Goal: Information Seeking & Learning: Learn about a topic

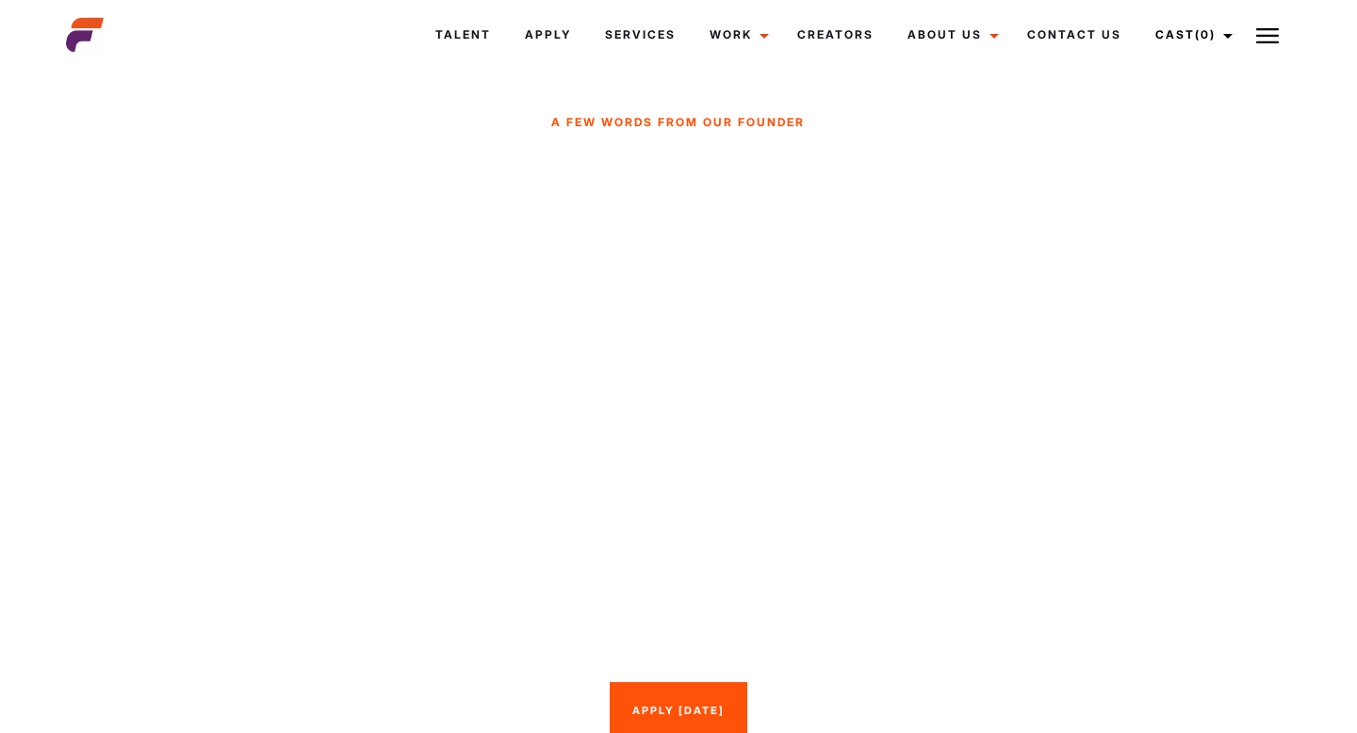
scroll to position [894, 0]
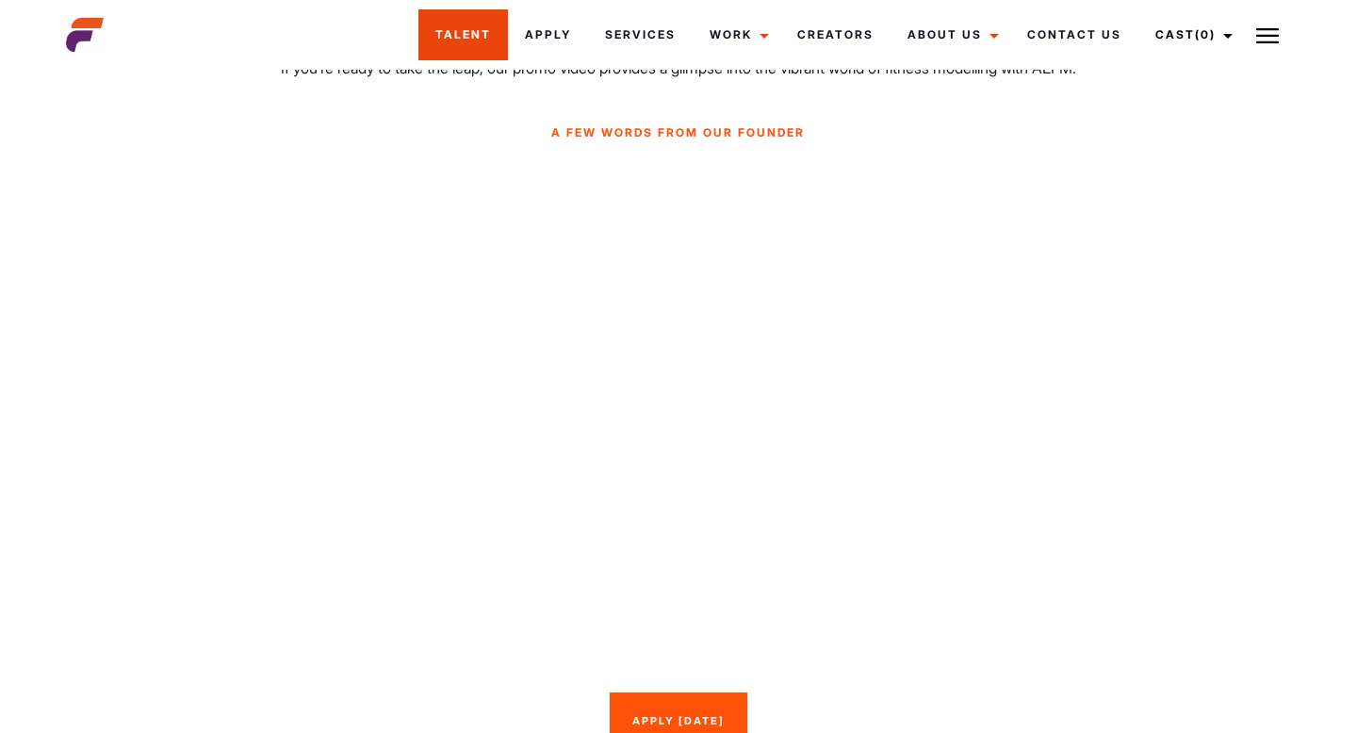
click at [476, 32] on link "Talent" at bounding box center [464, 34] width 90 height 51
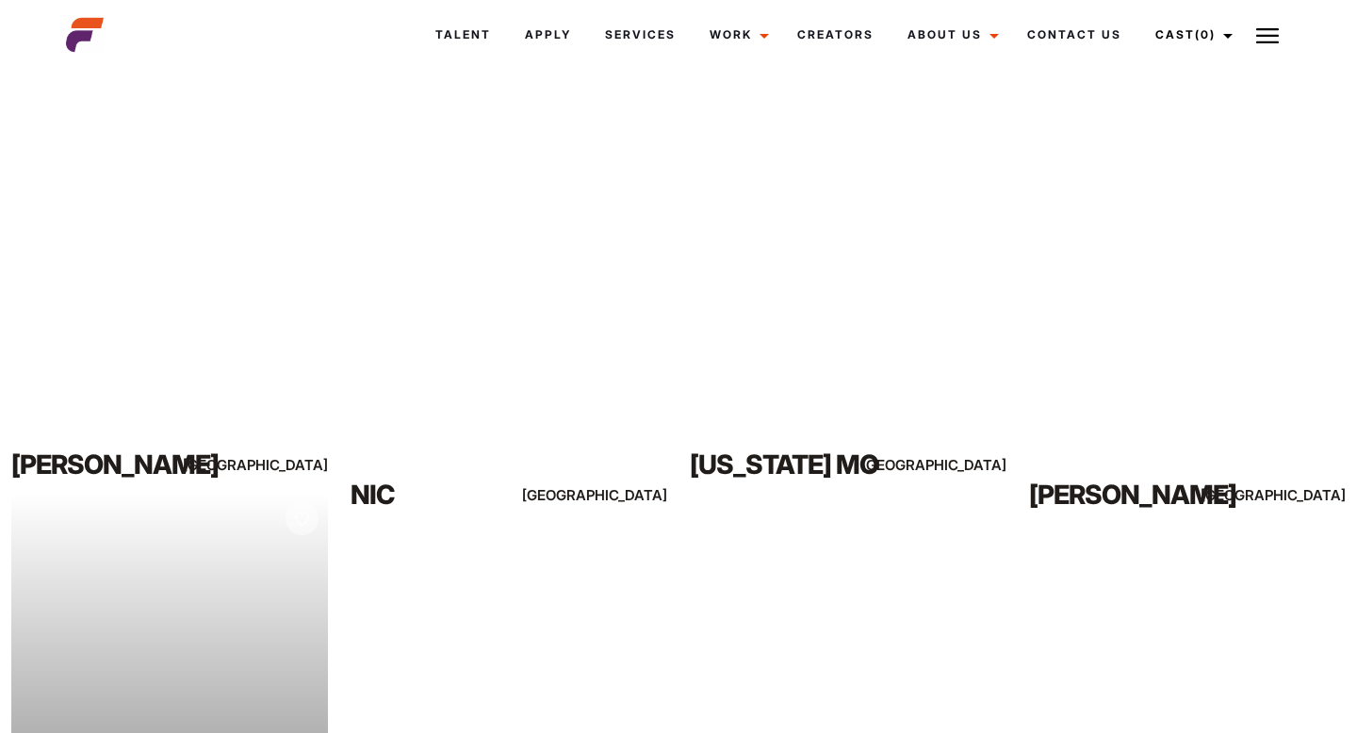
scroll to position [636, 0]
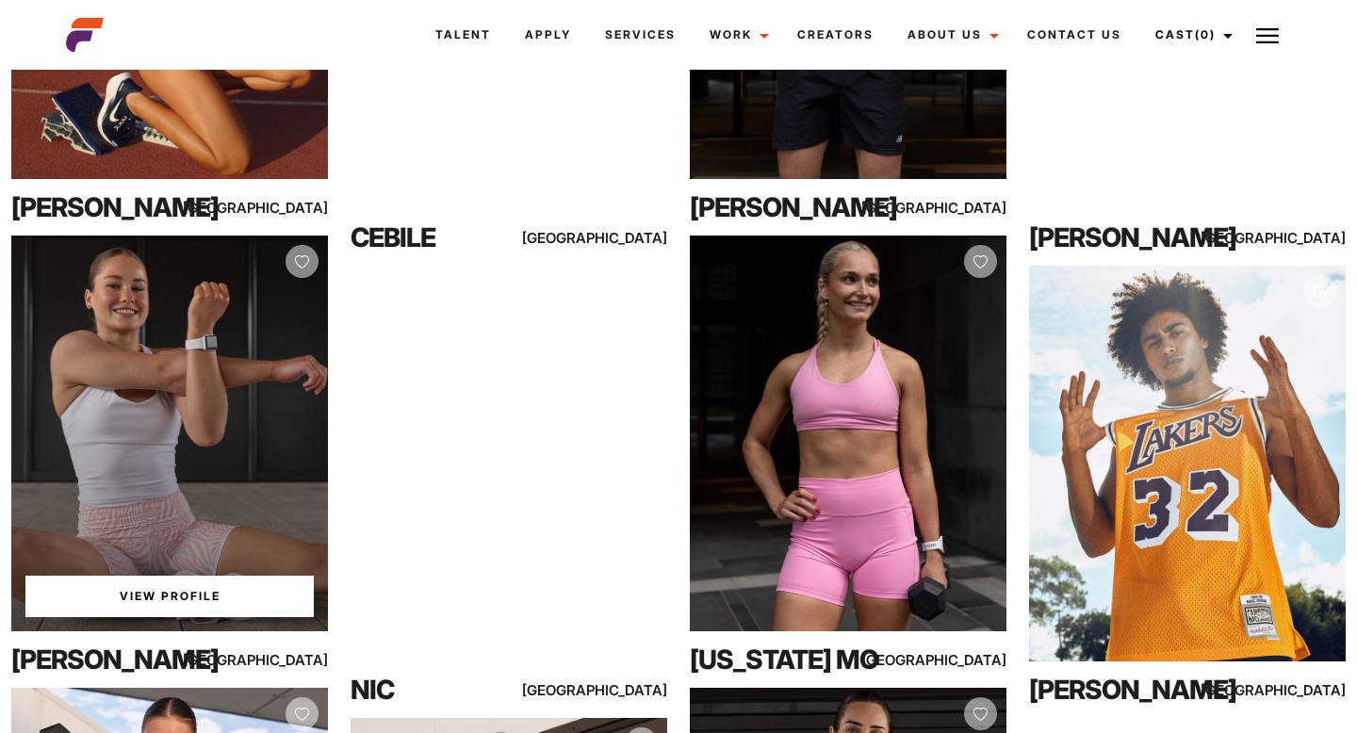
click at [206, 347] on div "View Profile" at bounding box center [169, 434] width 317 height 396
click at [148, 597] on link "View Profile" at bounding box center [169, 596] width 288 height 41
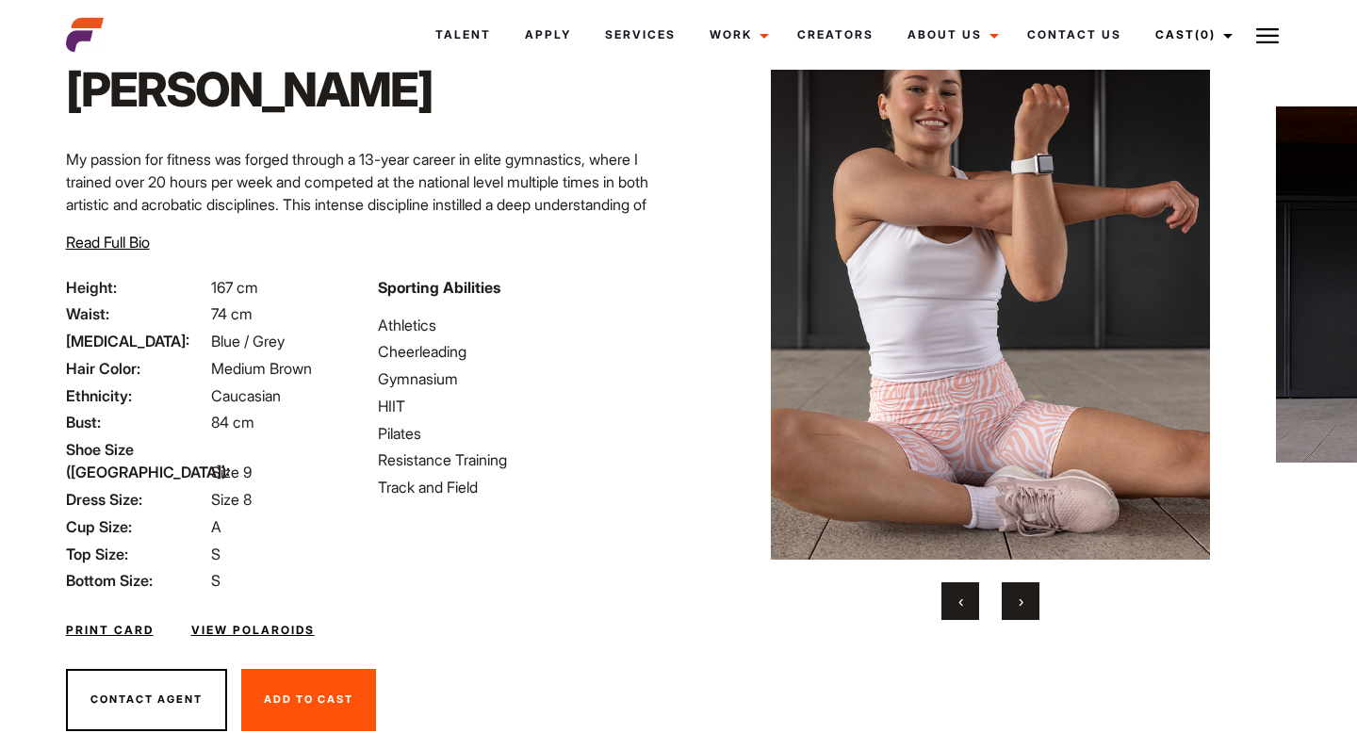
scroll to position [113, 0]
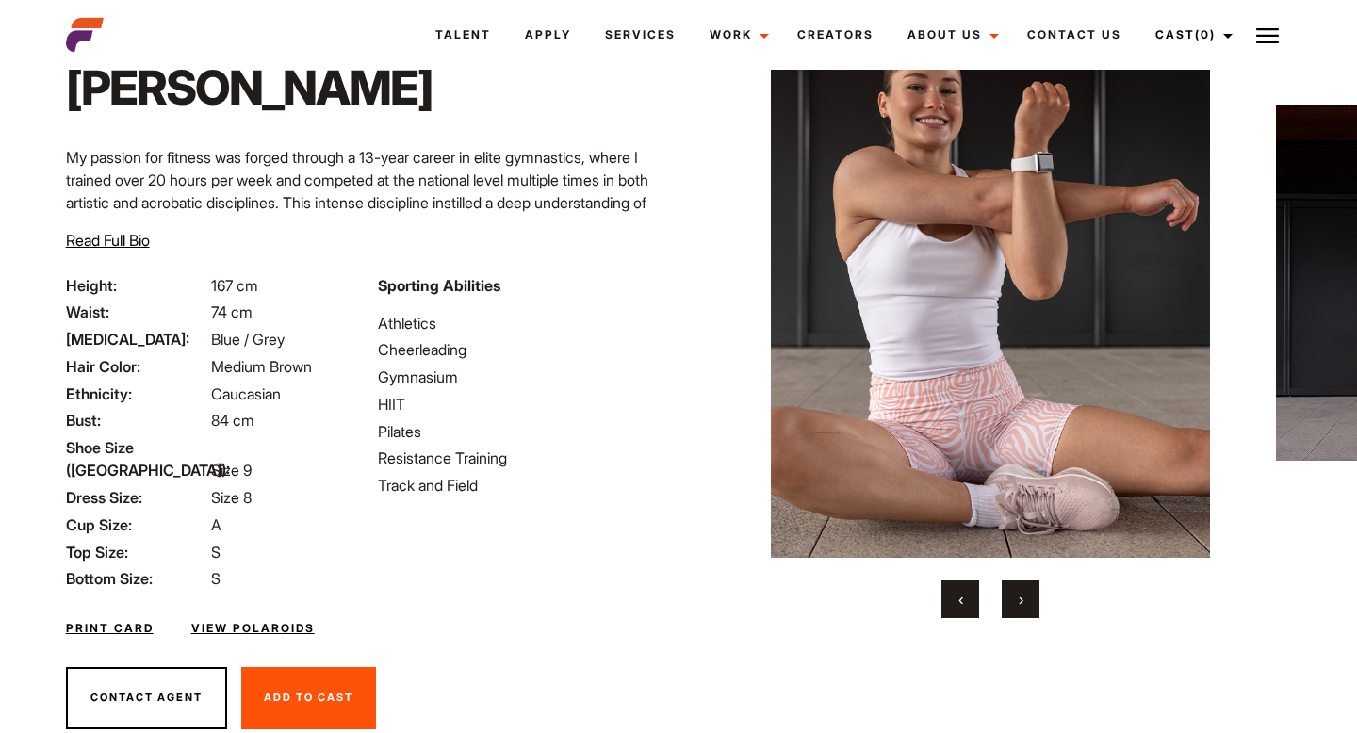
click at [1019, 601] on span "›" at bounding box center [1021, 599] width 5 height 19
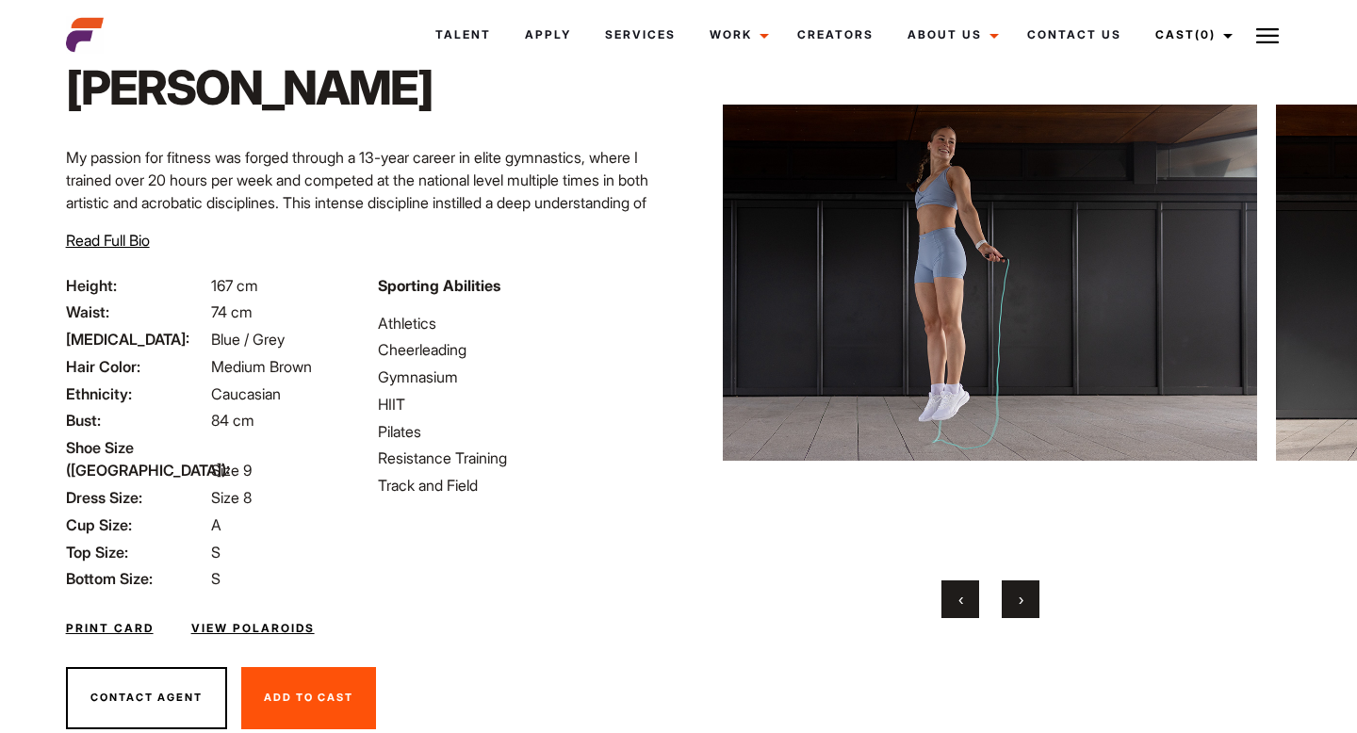
click at [1019, 601] on span "›" at bounding box center [1021, 599] width 5 height 19
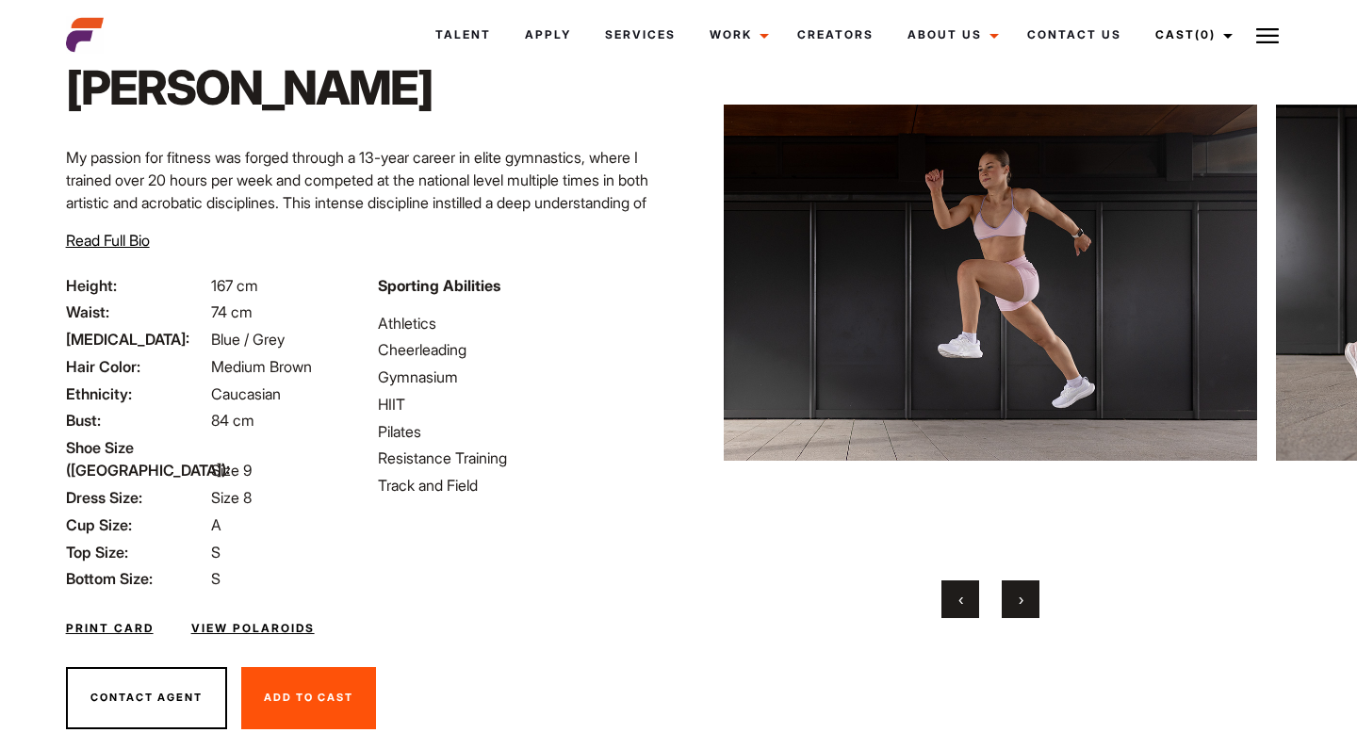
click at [1019, 601] on span "›" at bounding box center [1021, 599] width 5 height 19
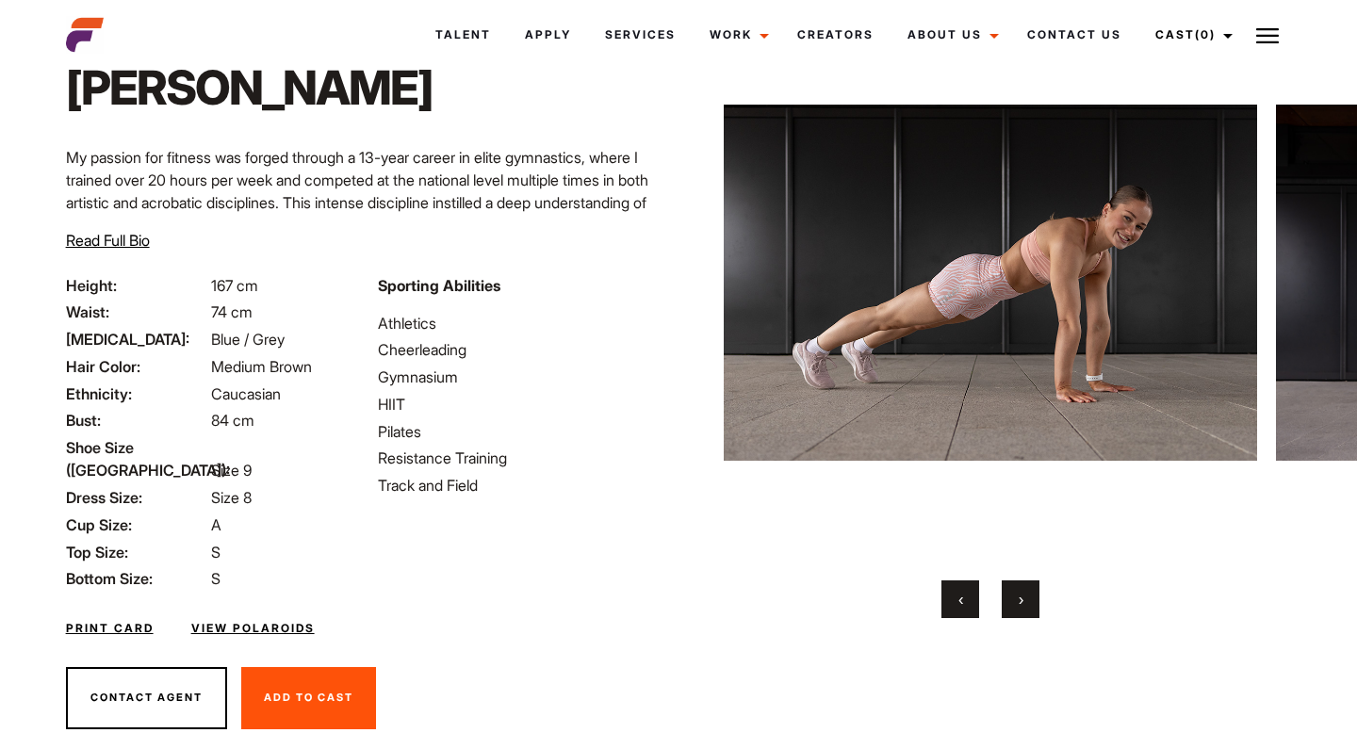
click at [1019, 601] on span "›" at bounding box center [1021, 599] width 5 height 19
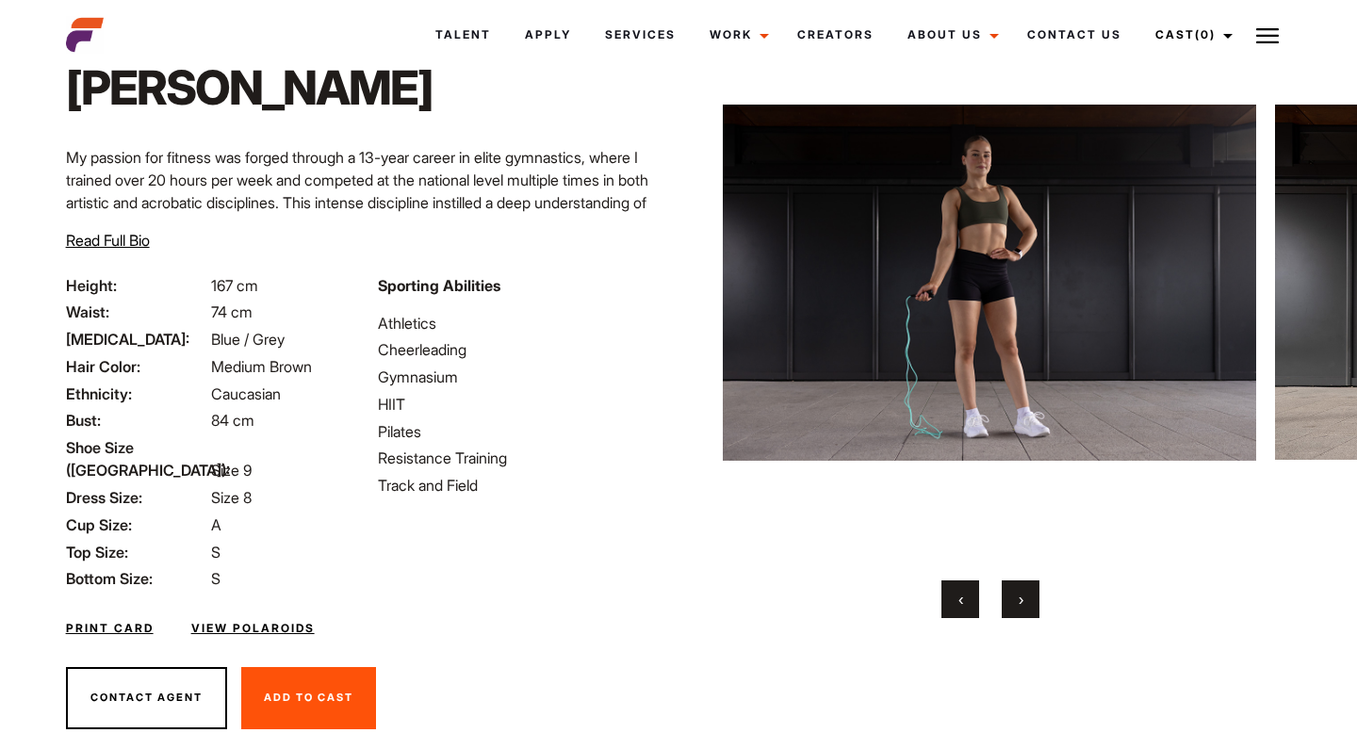
click at [1019, 601] on span "›" at bounding box center [1021, 599] width 5 height 19
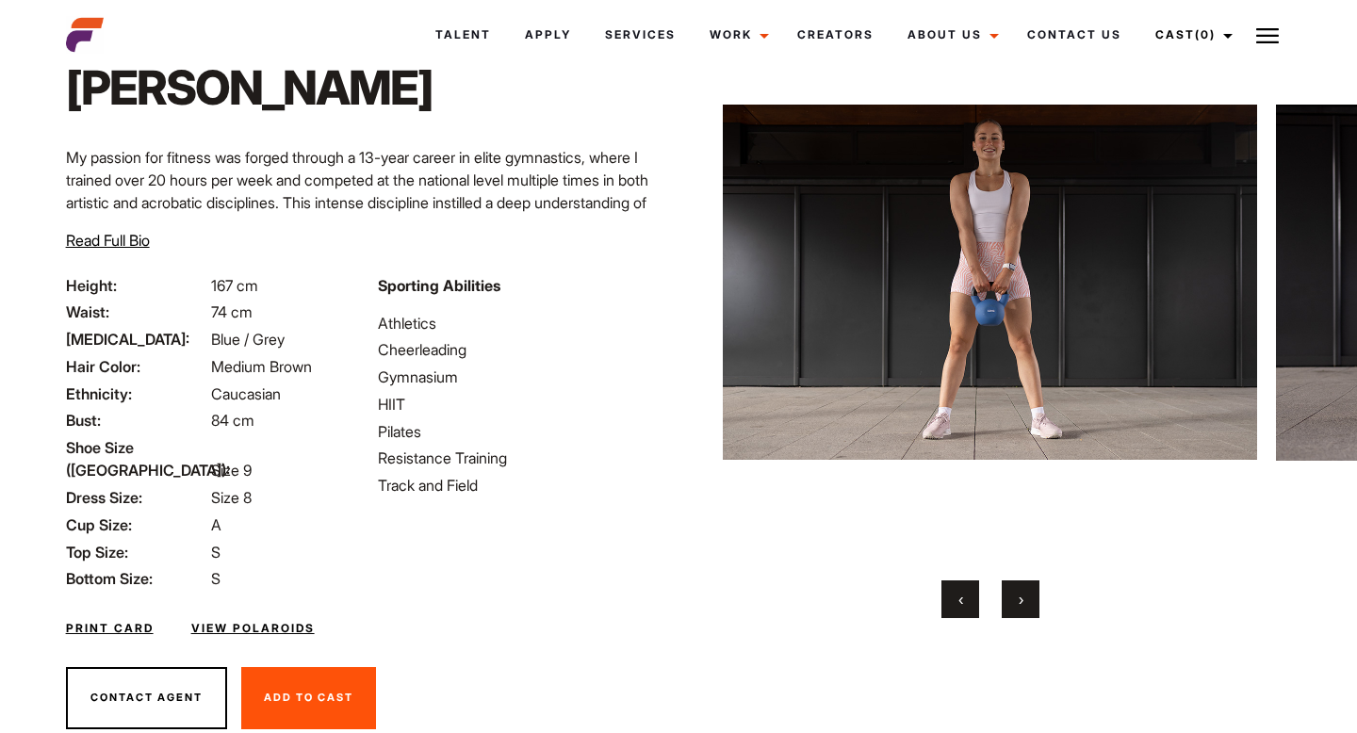
click at [1019, 601] on span "›" at bounding box center [1021, 599] width 5 height 19
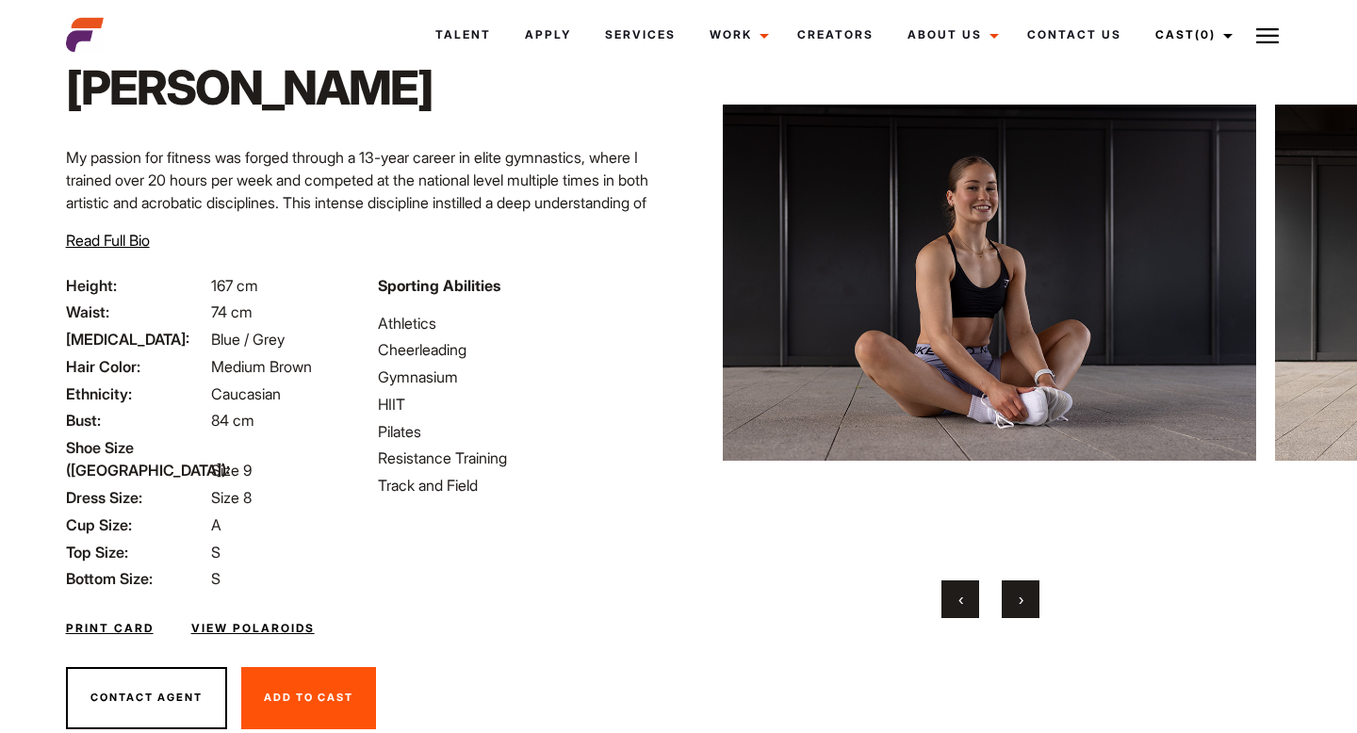
click at [1019, 601] on span "›" at bounding box center [1021, 599] width 5 height 19
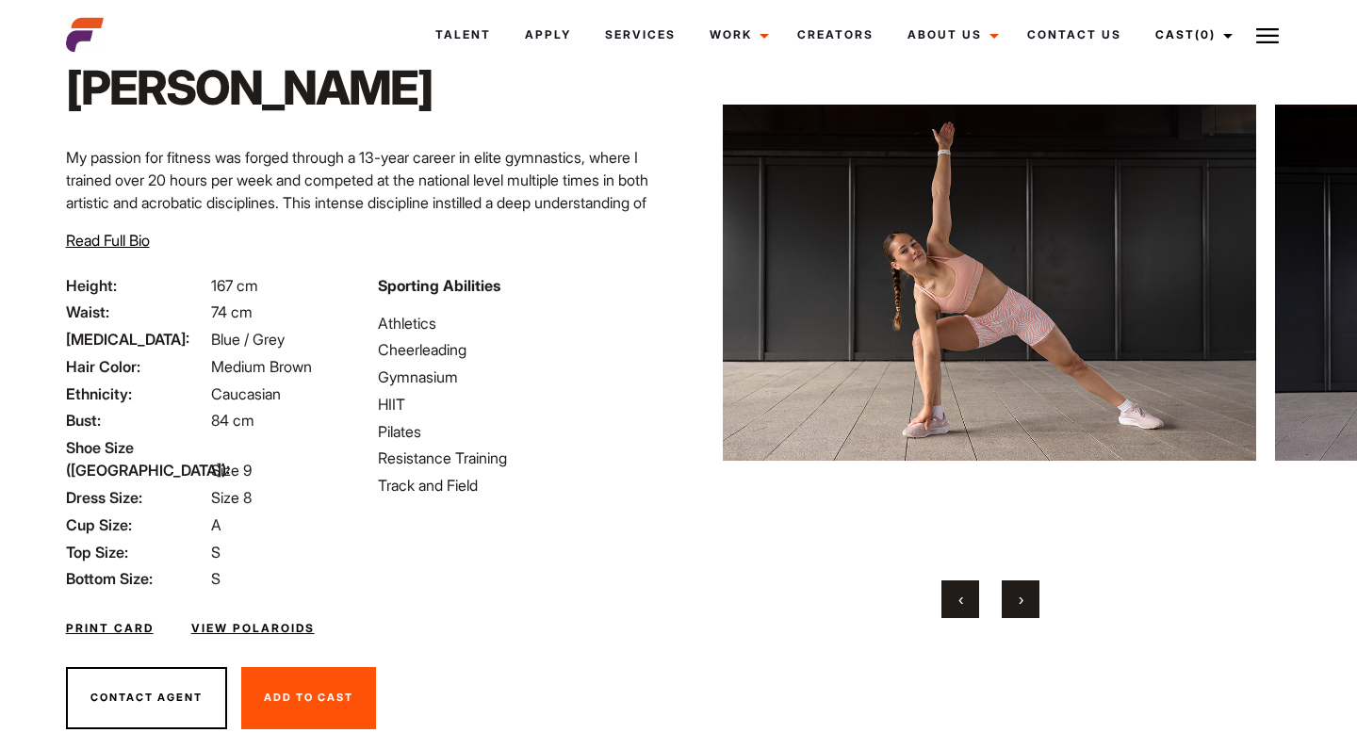
click at [1019, 601] on span "›" at bounding box center [1021, 599] width 5 height 19
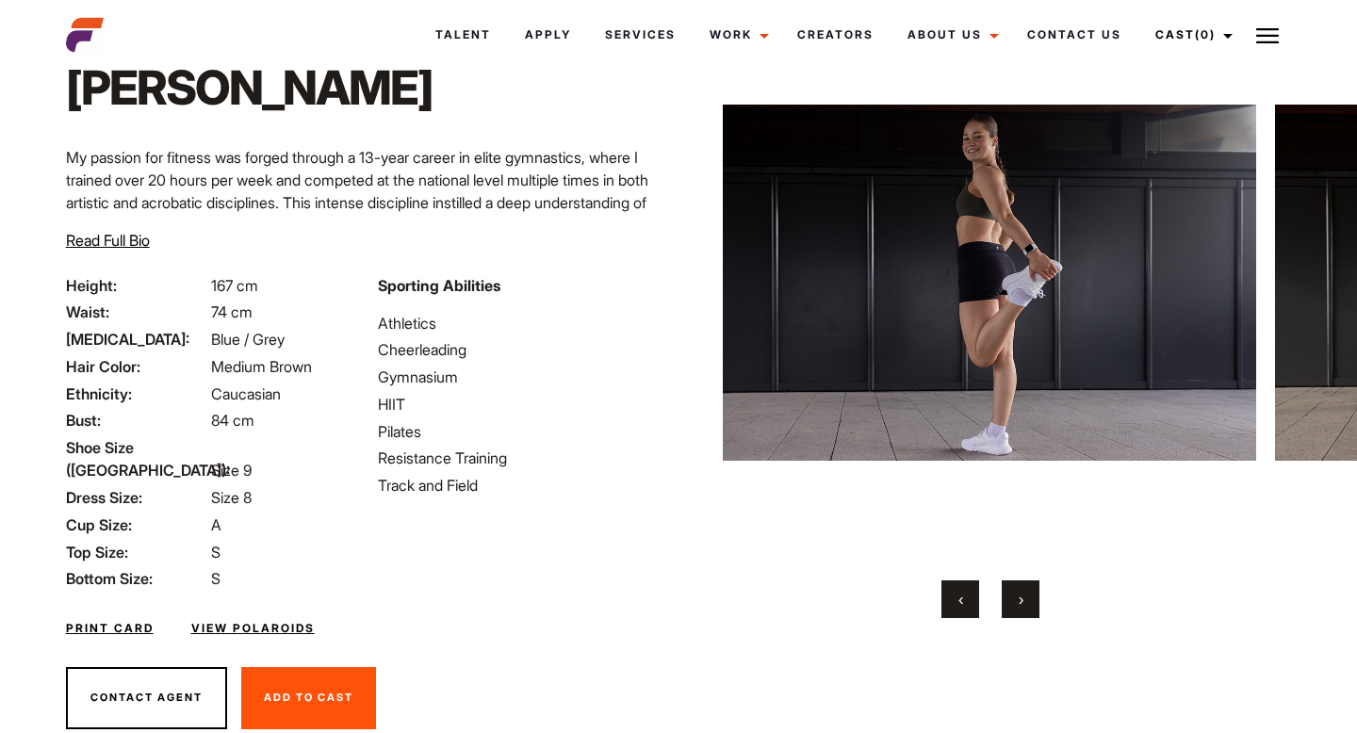
click at [1019, 601] on span "›" at bounding box center [1021, 599] width 5 height 19
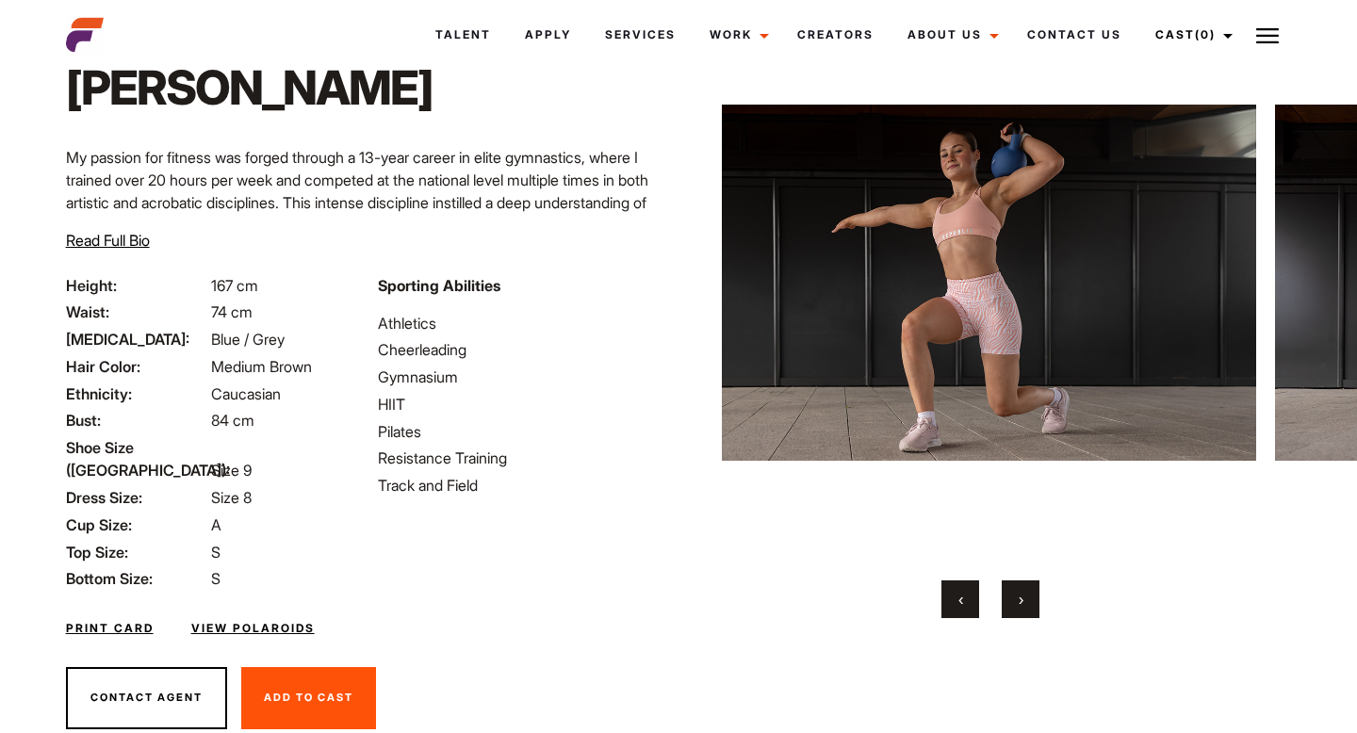
click at [1019, 601] on span "›" at bounding box center [1021, 599] width 5 height 19
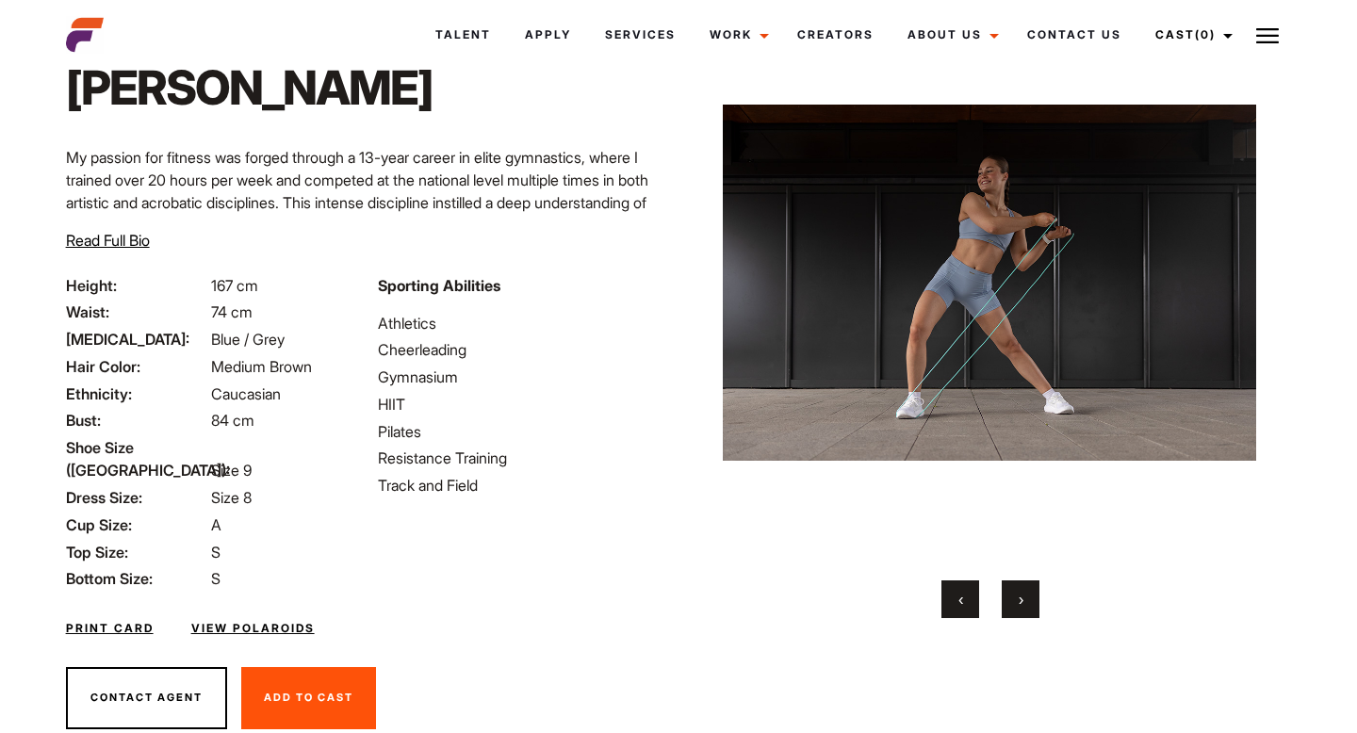
click at [1019, 601] on span "›" at bounding box center [1021, 599] width 5 height 19
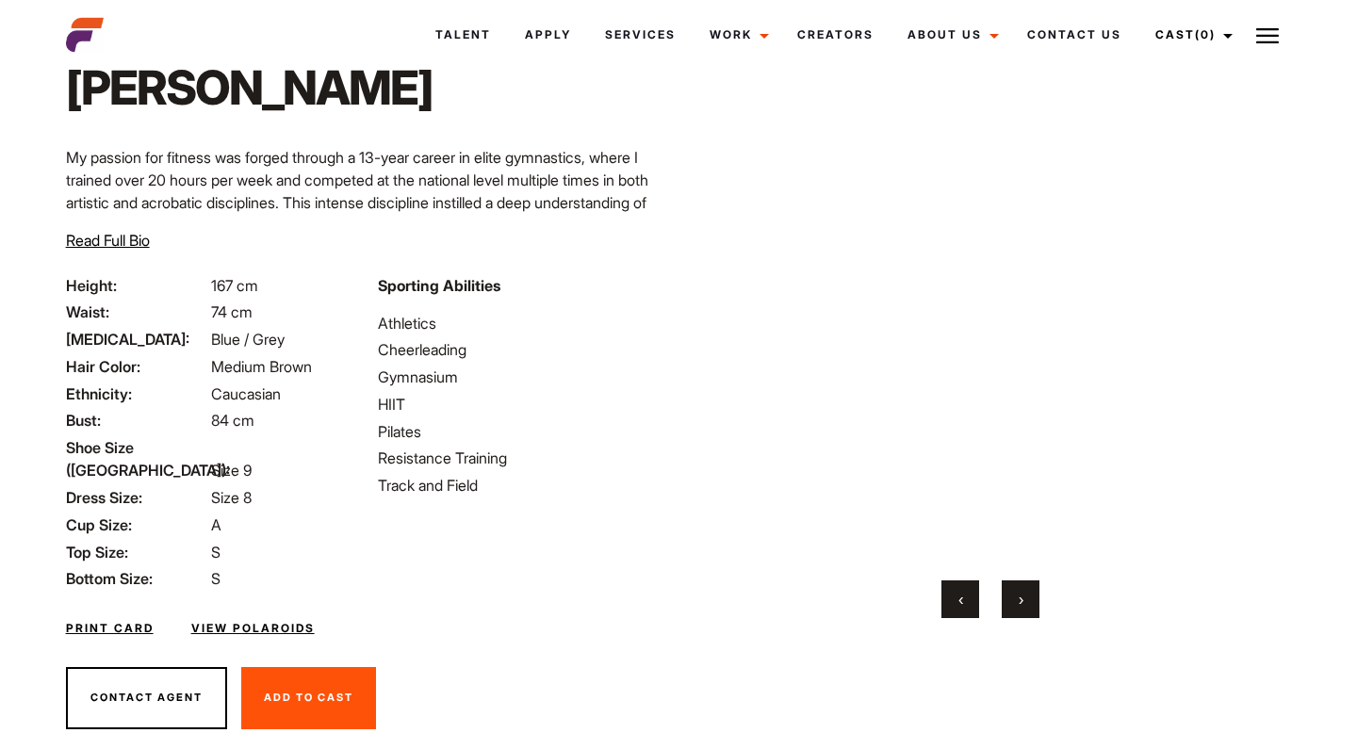
click at [1019, 601] on span "›" at bounding box center [1021, 599] width 5 height 19
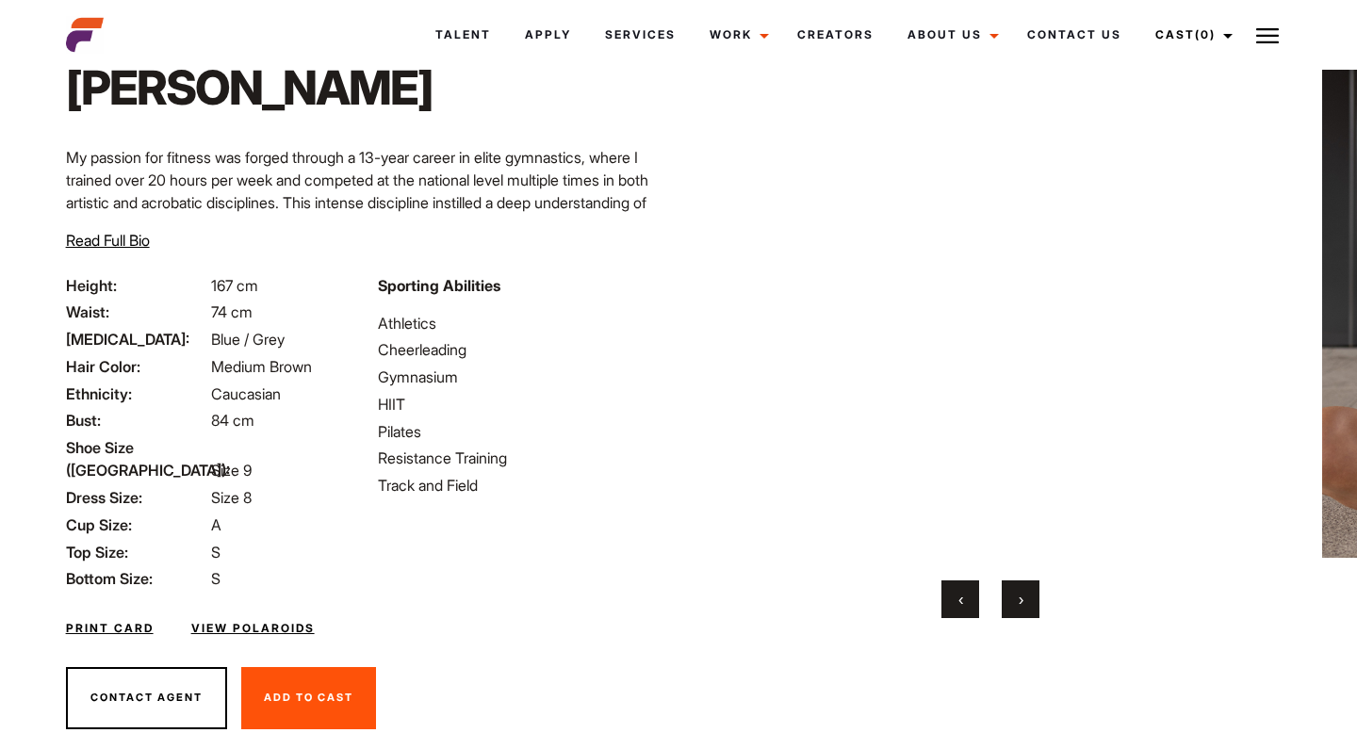
click at [1019, 601] on span "›" at bounding box center [1021, 599] width 5 height 19
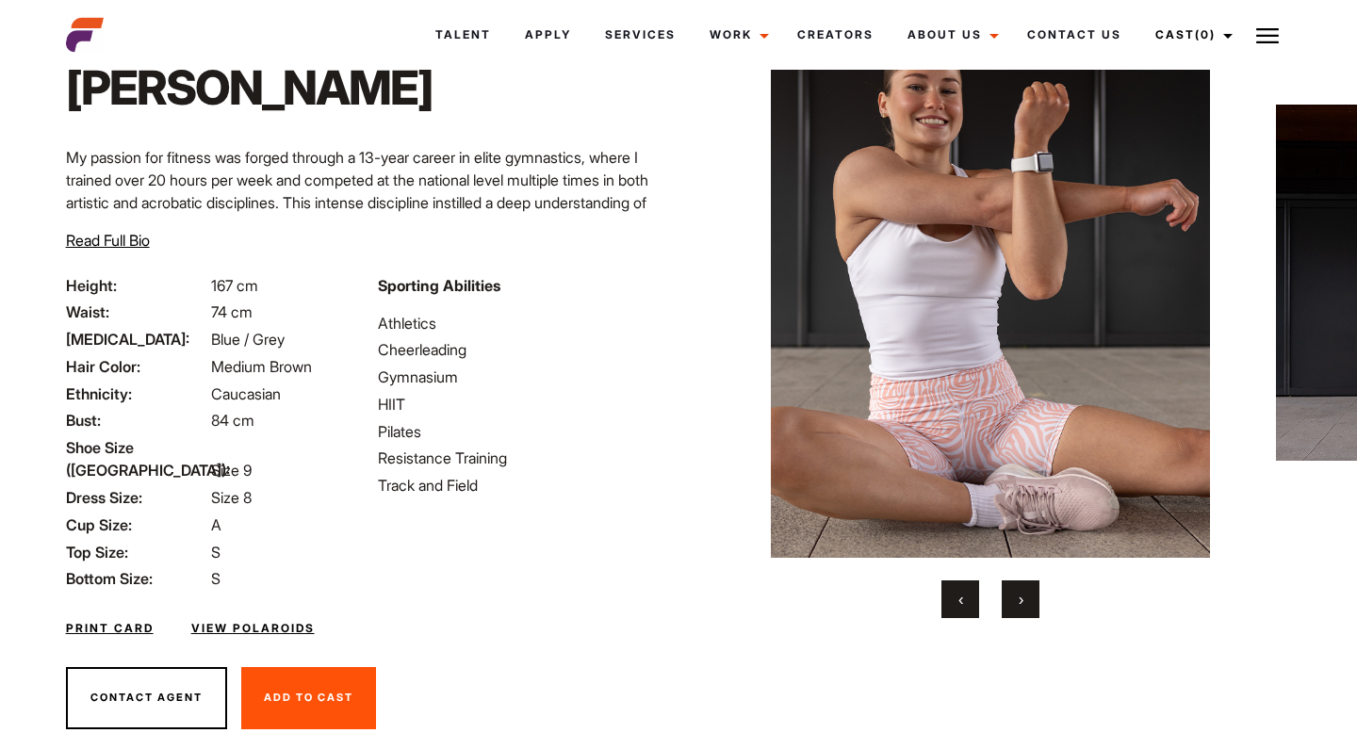
click at [1019, 601] on span "›" at bounding box center [1021, 599] width 5 height 19
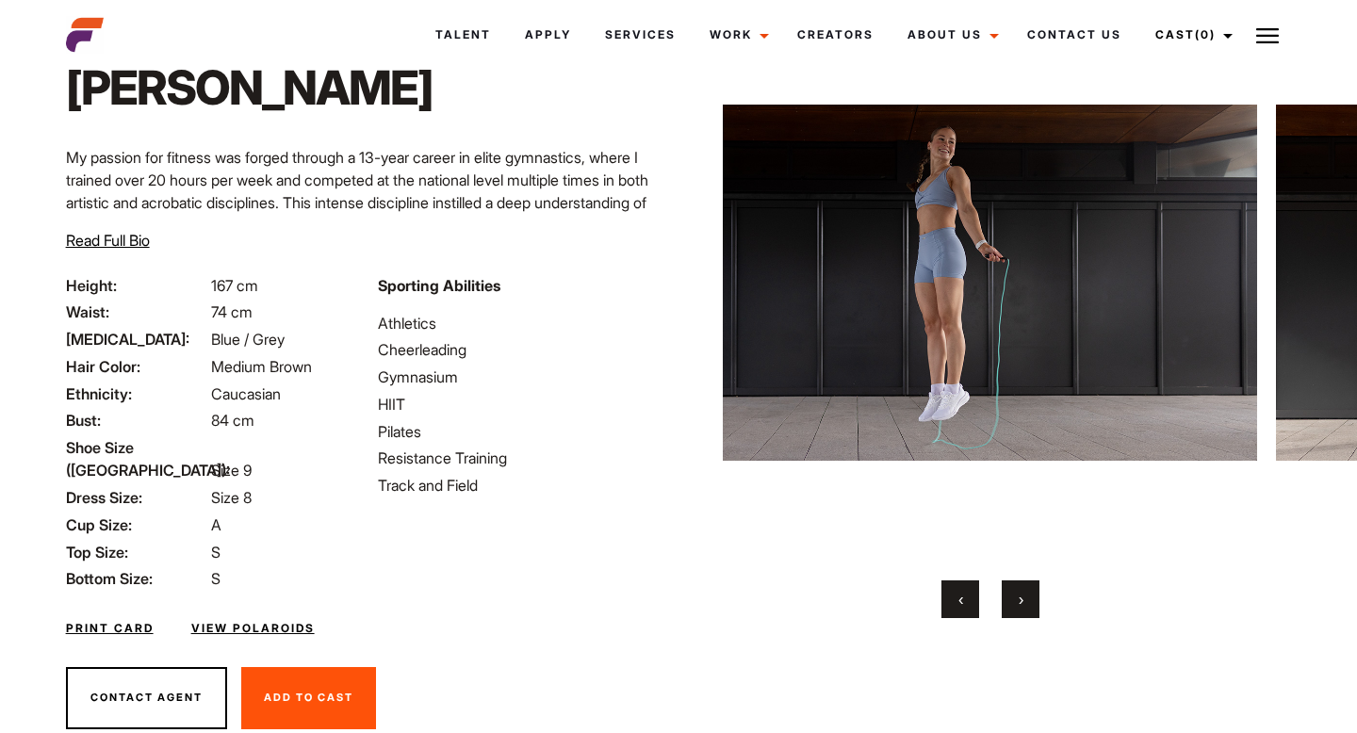
click at [1019, 601] on span "›" at bounding box center [1021, 599] width 5 height 19
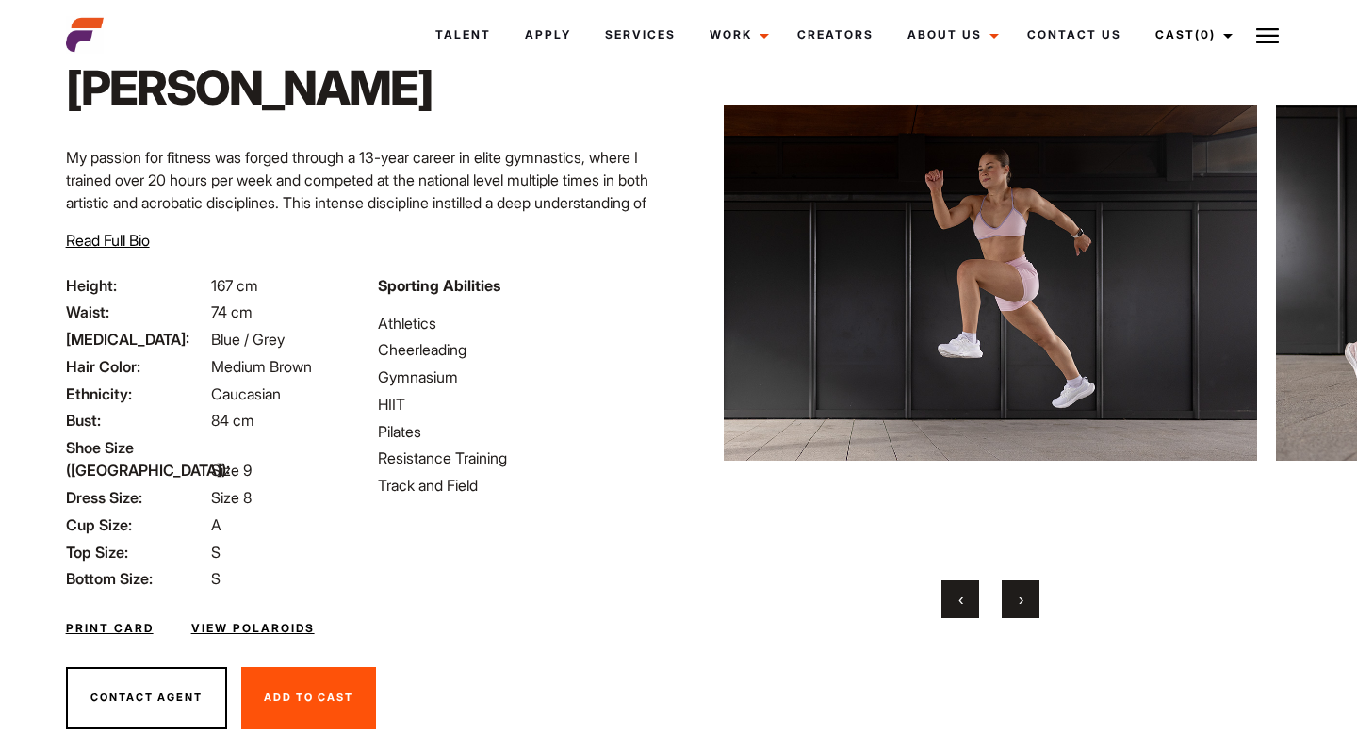
scroll to position [147, 0]
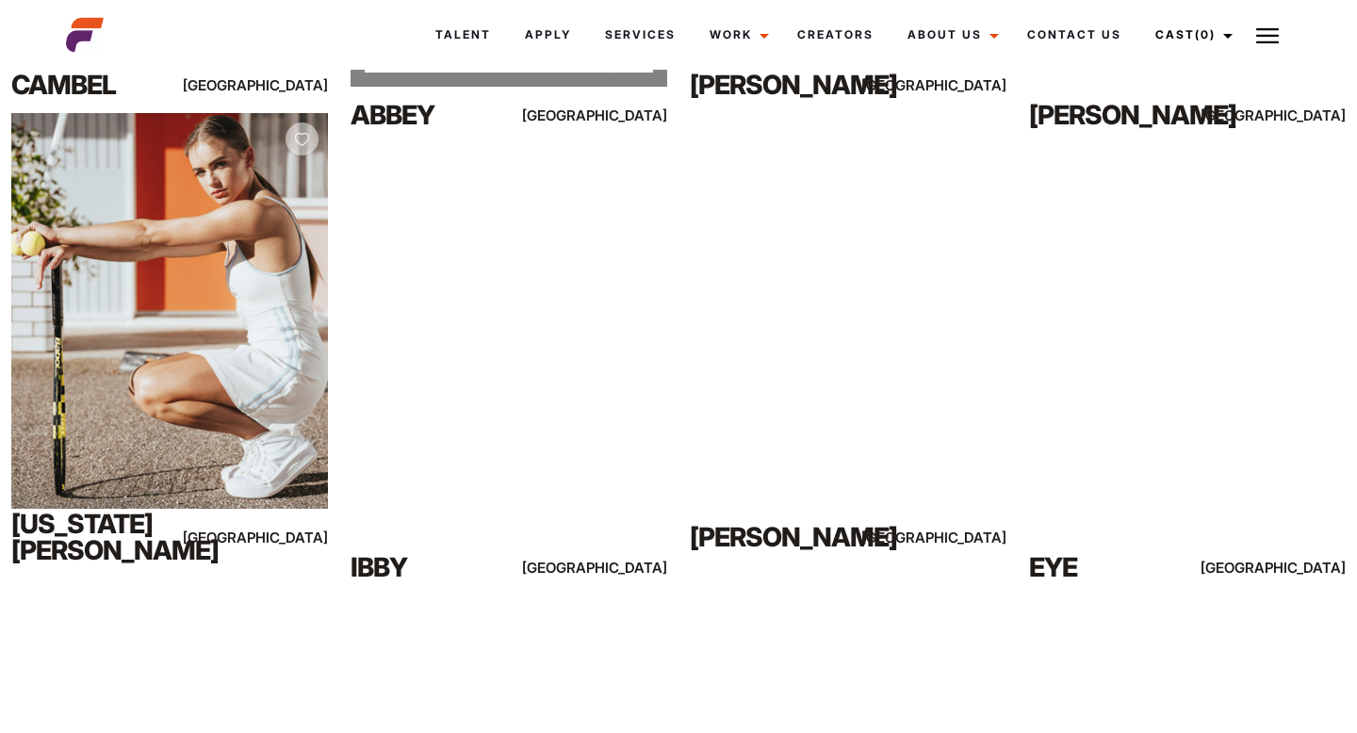
scroll to position [5295, 0]
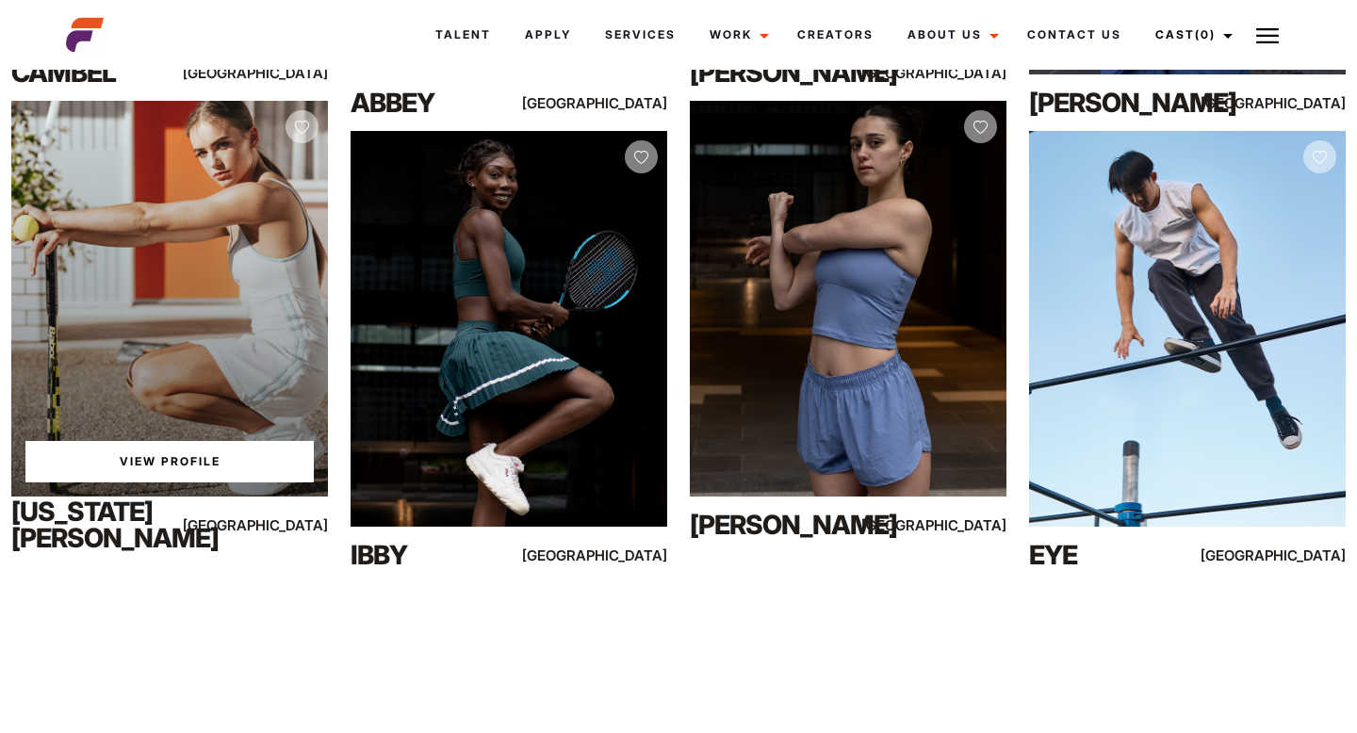
click at [264, 315] on div "View Profile" at bounding box center [169, 299] width 317 height 396
click at [212, 315] on div "View Profile" at bounding box center [169, 299] width 317 height 396
click at [156, 462] on link "View Profile" at bounding box center [169, 461] width 288 height 41
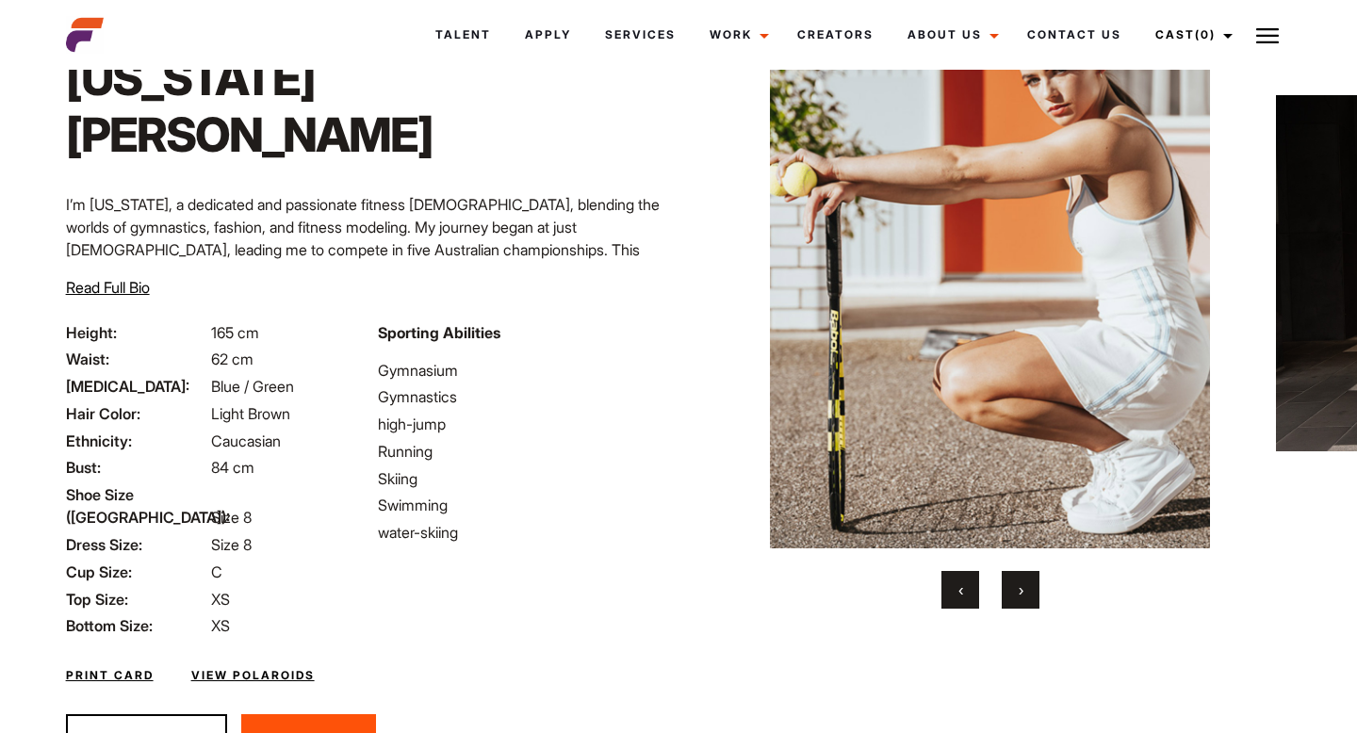
scroll to position [123, 0]
click at [1021, 581] on span "›" at bounding box center [1021, 589] width 5 height 19
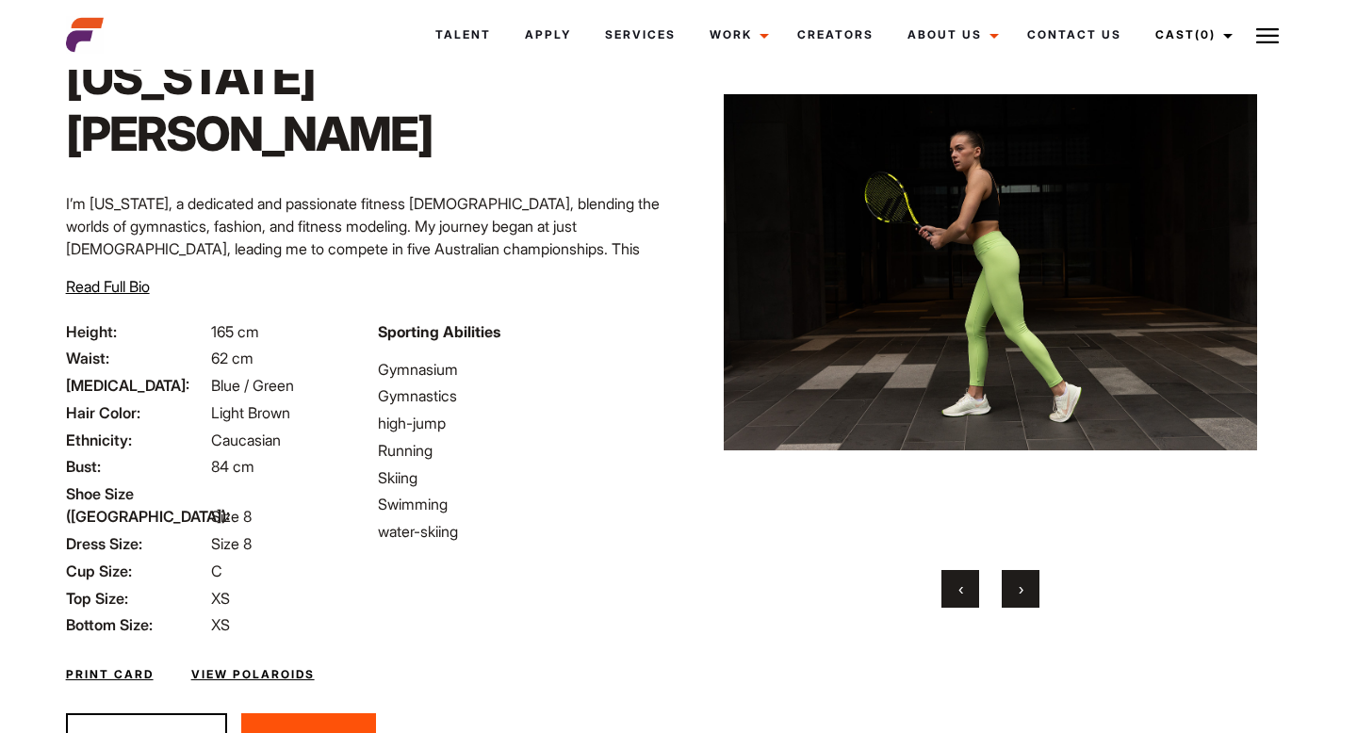
click at [1021, 582] on span "›" at bounding box center [1021, 589] width 5 height 19
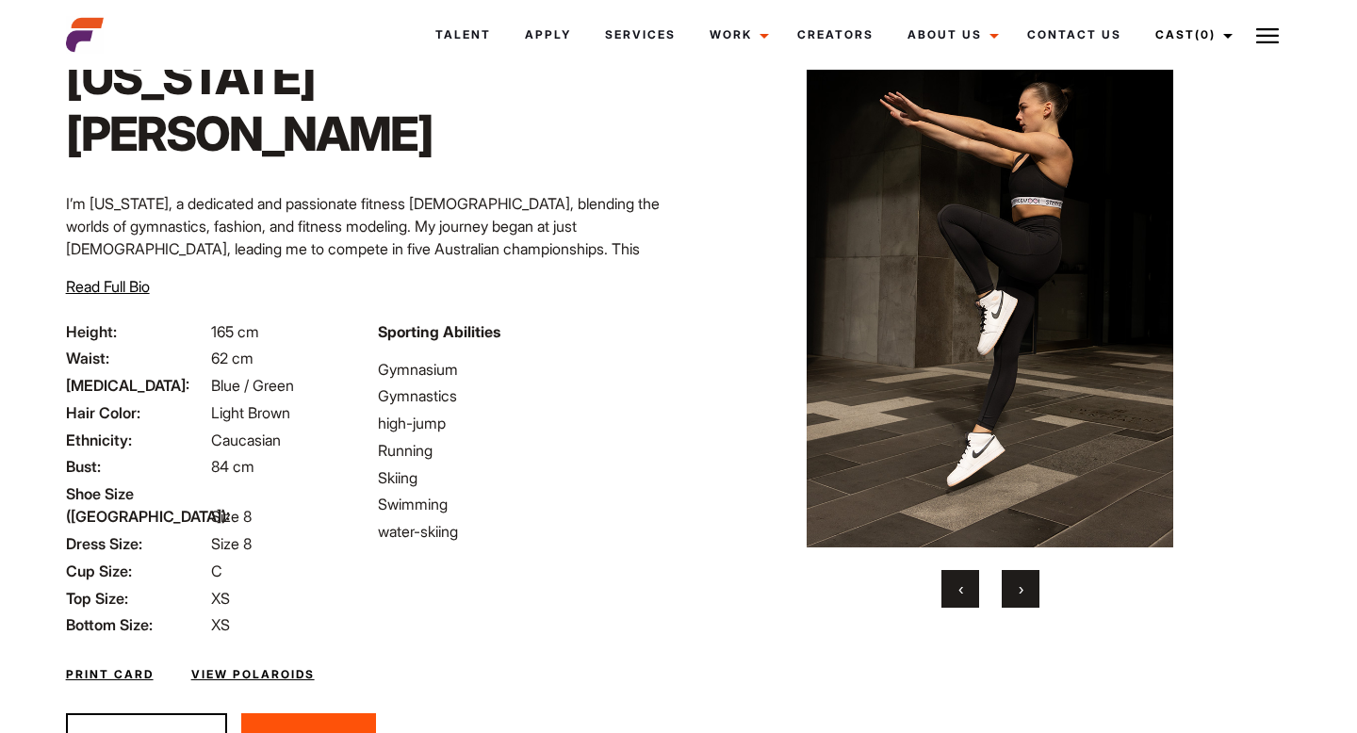
click at [1021, 582] on span "›" at bounding box center [1021, 589] width 5 height 19
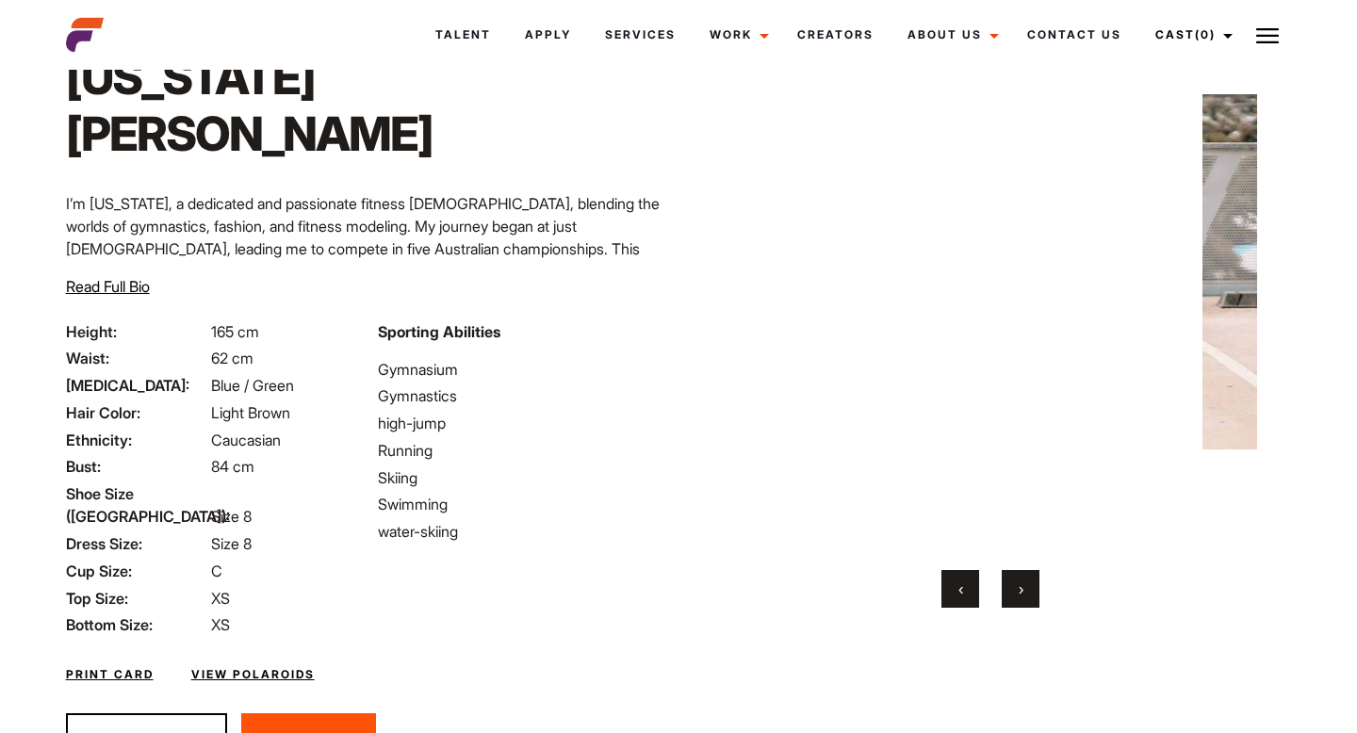
click at [1021, 582] on span "›" at bounding box center [1021, 589] width 5 height 19
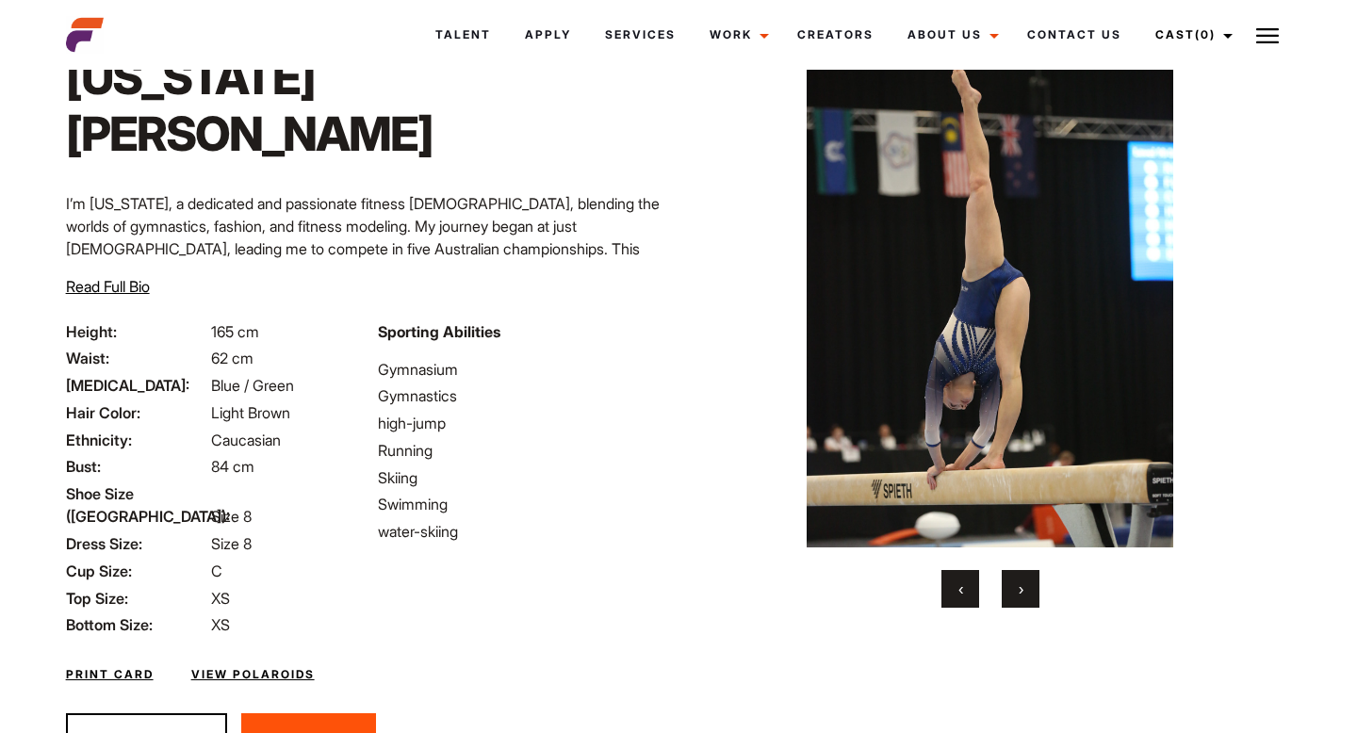
click at [1021, 582] on span "›" at bounding box center [1021, 589] width 5 height 19
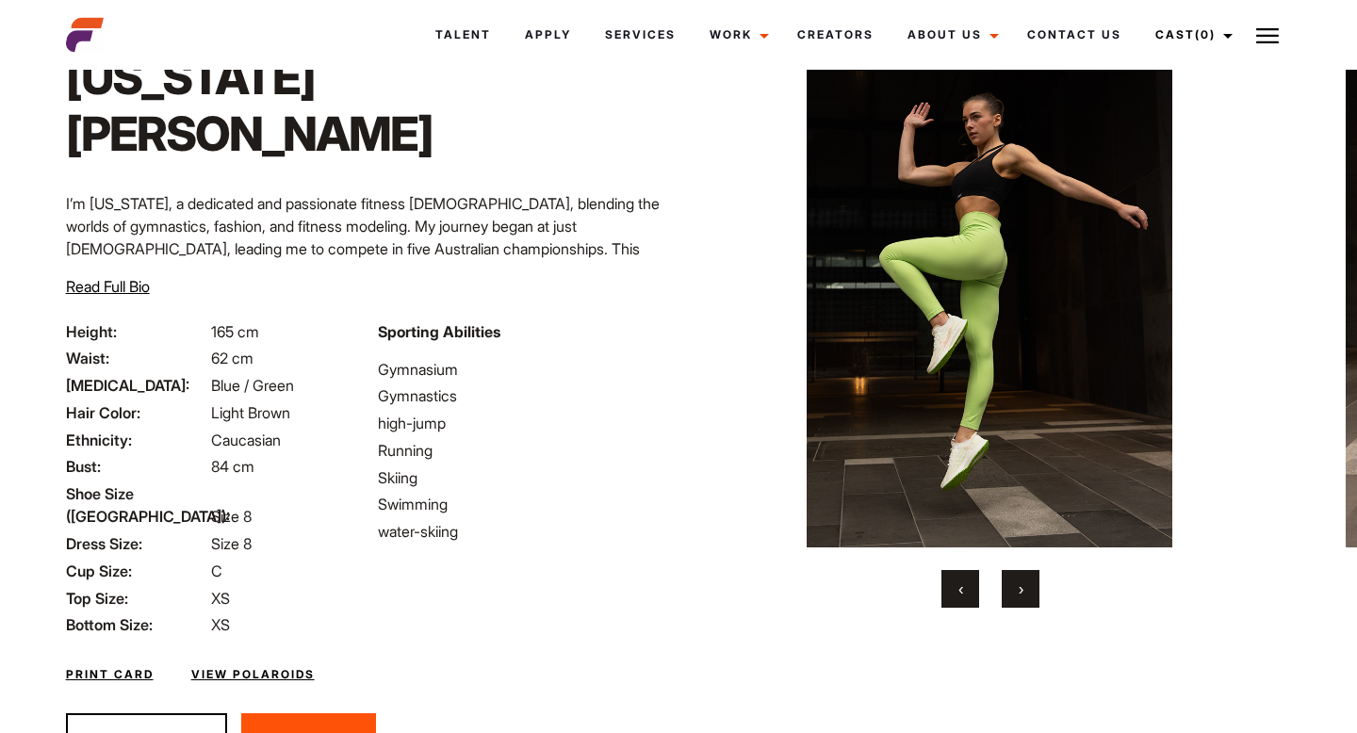
click at [1021, 582] on span "›" at bounding box center [1021, 589] width 5 height 19
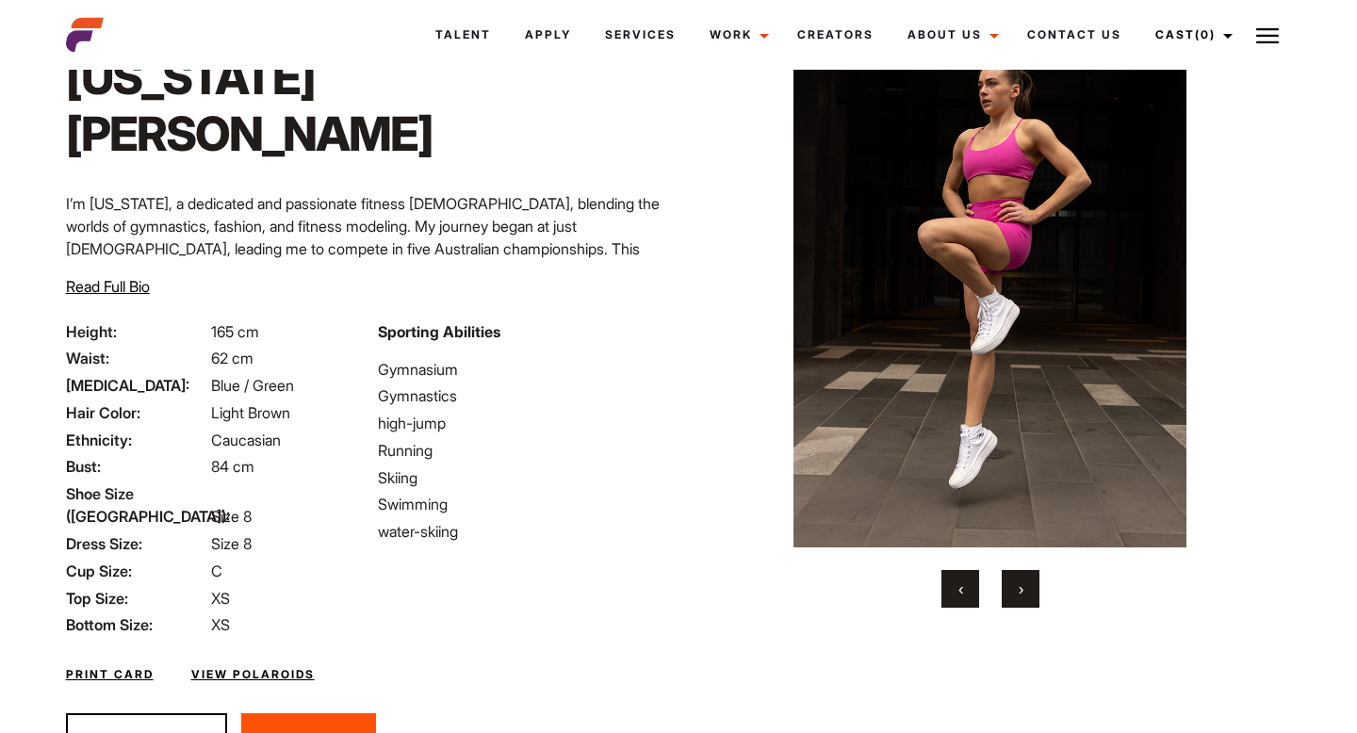
click at [1021, 582] on span "›" at bounding box center [1021, 589] width 5 height 19
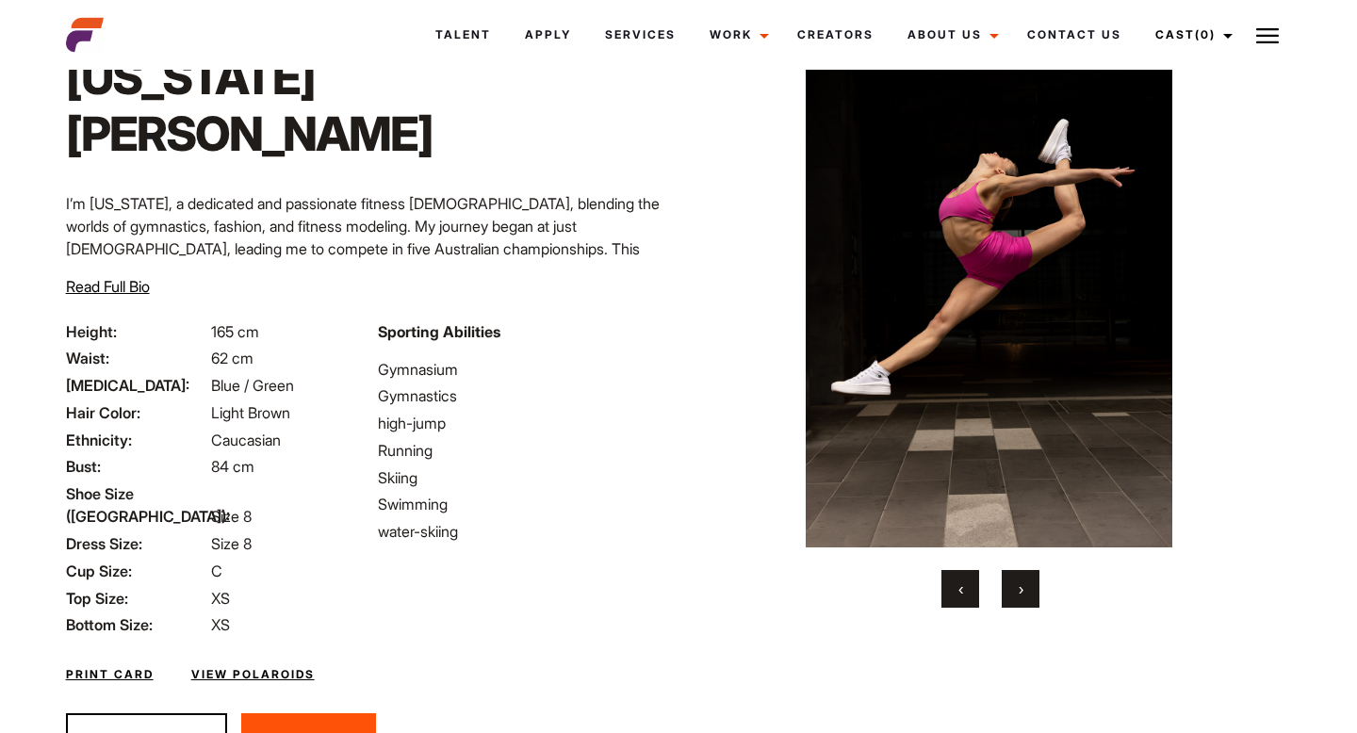
click at [1021, 582] on span "›" at bounding box center [1021, 589] width 5 height 19
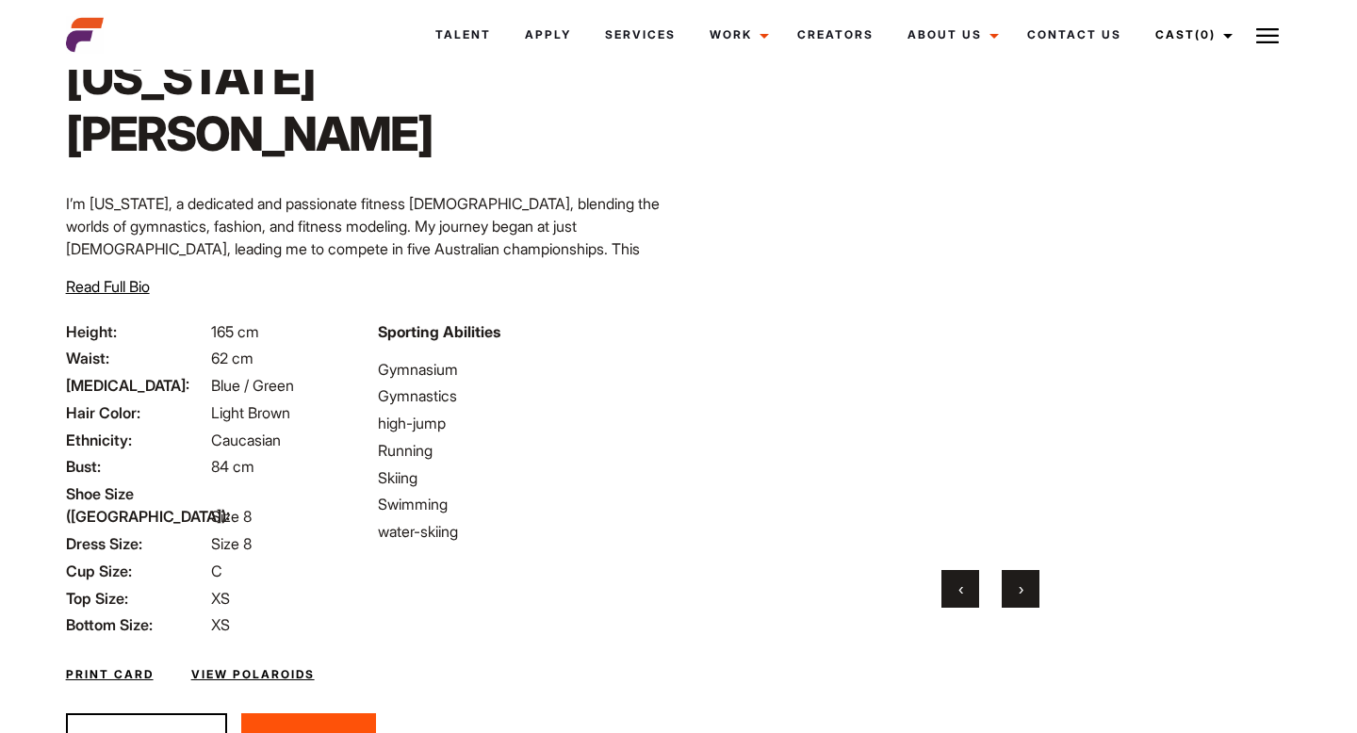
click at [1021, 582] on span "›" at bounding box center [1021, 589] width 5 height 19
